Goal: Transaction & Acquisition: Download file/media

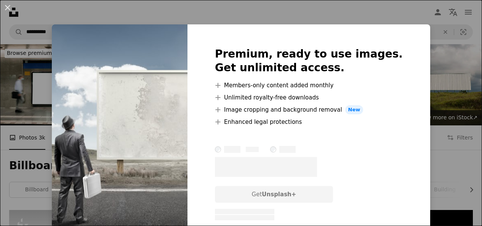
scroll to position [801, 0]
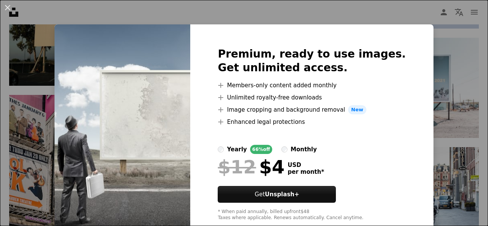
click at [470, 31] on div "An X shape Premium, ready to use images. Get unlimited access. A plus sign Memb…" at bounding box center [244, 113] width 488 height 226
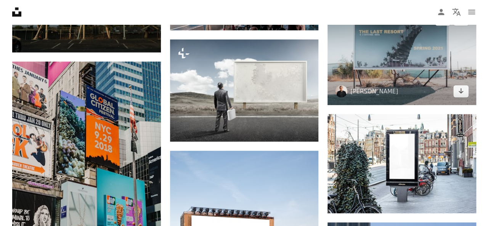
scroll to position [828, 0]
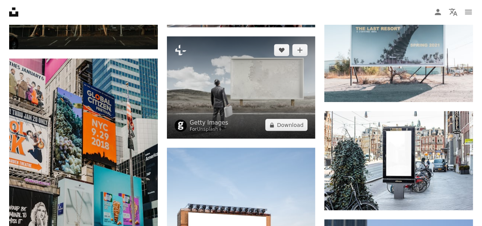
click at [250, 92] on img at bounding box center [241, 88] width 149 height 102
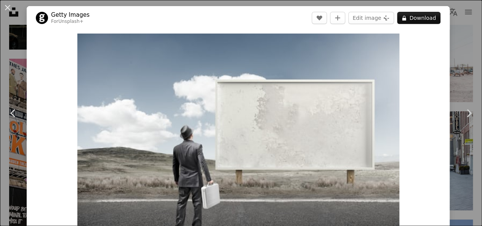
click at [250, 91] on img "Zoom in on this image" at bounding box center [238, 144] width 322 height 221
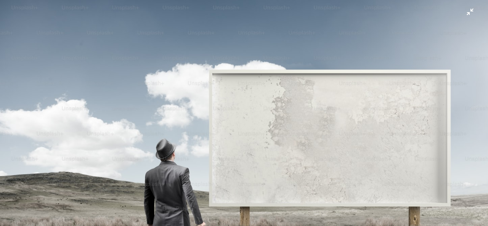
scroll to position [51, 0]
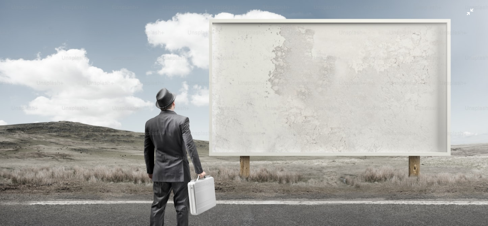
click at [378, 66] on img "Zoom out on this image" at bounding box center [244, 117] width 488 height 336
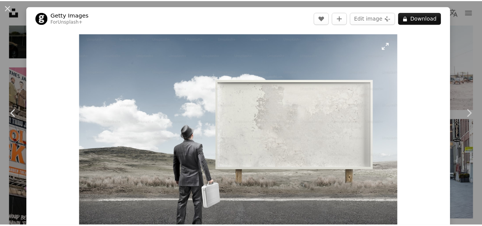
scroll to position [28, 0]
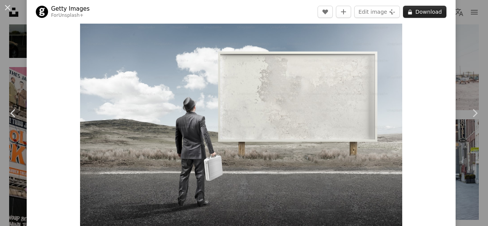
click at [420, 11] on button "A lock Download" at bounding box center [424, 12] width 43 height 12
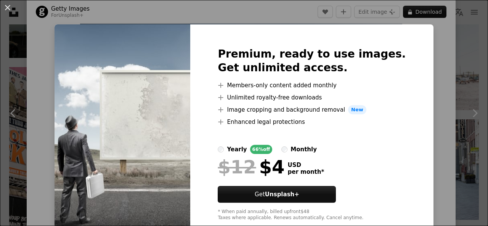
click at [475, 88] on div "An X shape Premium, ready to use images. Get unlimited access. A plus sign Memb…" at bounding box center [244, 113] width 488 height 226
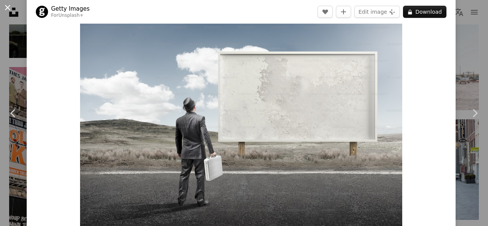
click at [8, 6] on button "An X shape" at bounding box center [7, 7] width 9 height 9
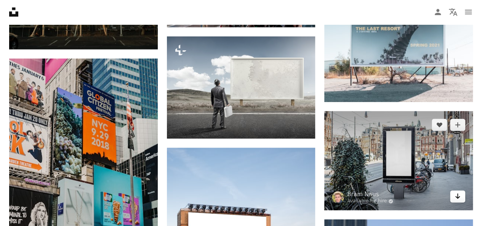
click at [455, 196] on icon "Arrow pointing down" at bounding box center [458, 196] width 6 height 9
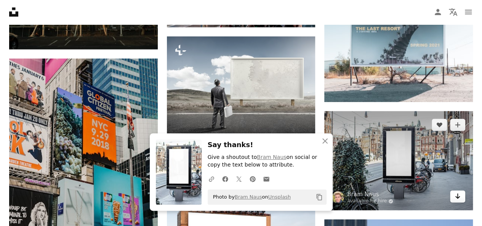
click at [455, 196] on icon "Arrow pointing down" at bounding box center [458, 196] width 6 height 9
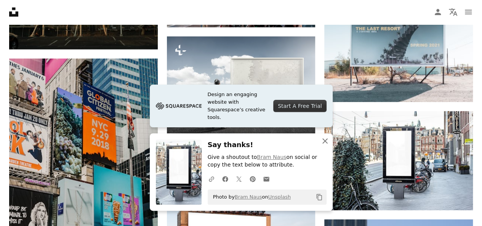
click at [325, 140] on icon "An X shape" at bounding box center [324, 140] width 9 height 9
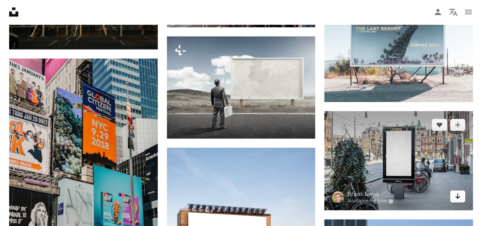
click at [457, 195] on icon "Download" at bounding box center [457, 196] width 5 height 5
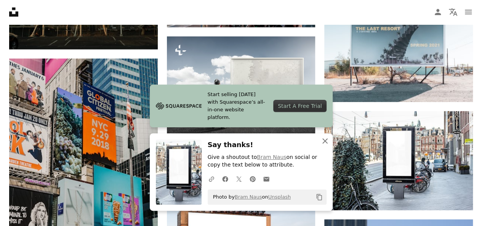
click at [324, 143] on icon "An X shape" at bounding box center [324, 140] width 9 height 9
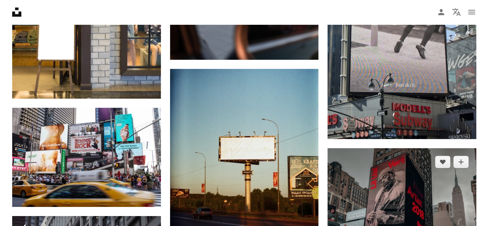
scroll to position [1164, 0]
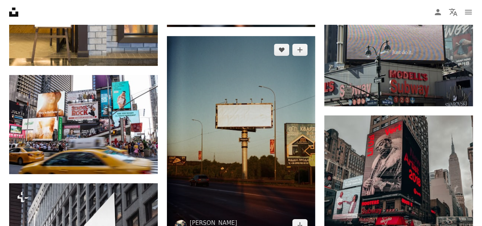
click at [264, 130] on img at bounding box center [241, 137] width 149 height 203
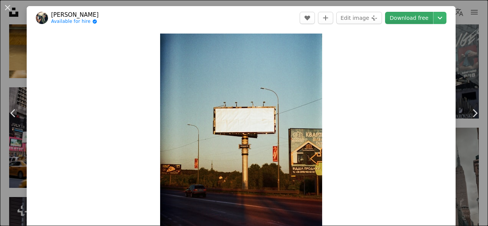
click at [405, 15] on link "Download free" at bounding box center [409, 18] width 48 height 12
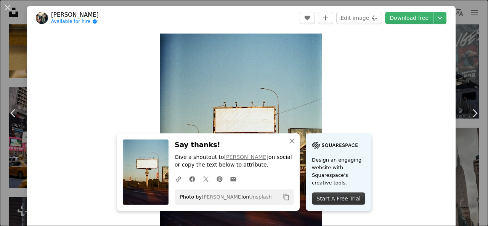
click at [343, 195] on div "Start A Free Trial" at bounding box center [338, 198] width 53 height 12
